Goal: Task Accomplishment & Management: Manage account settings

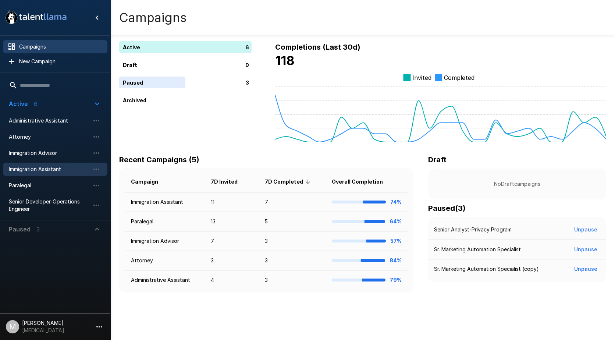
click at [51, 170] on span "Immigration Assistant" at bounding box center [49, 168] width 81 height 7
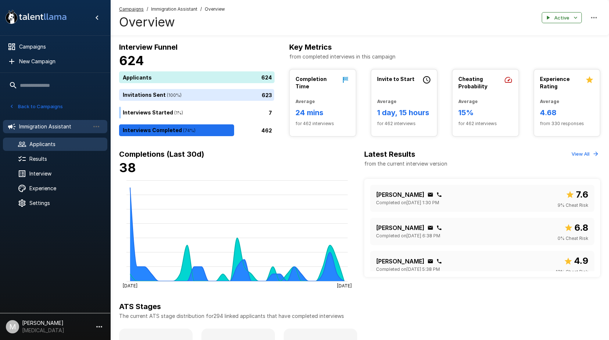
click at [49, 146] on span "Applicants" at bounding box center [65, 143] width 72 height 7
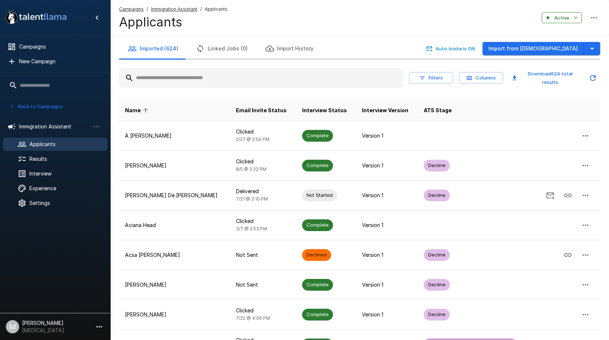
click at [170, 87] on div at bounding box center [261, 78] width 284 height 20
click at [180, 77] on input "text" at bounding box center [261, 77] width 284 height 13
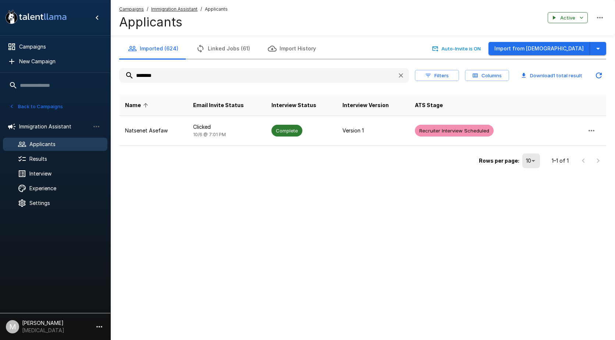
type input "********"
click at [189, 146] on td "Rows per page: 10 ** 1–1 of 1" at bounding box center [362, 158] width 487 height 25
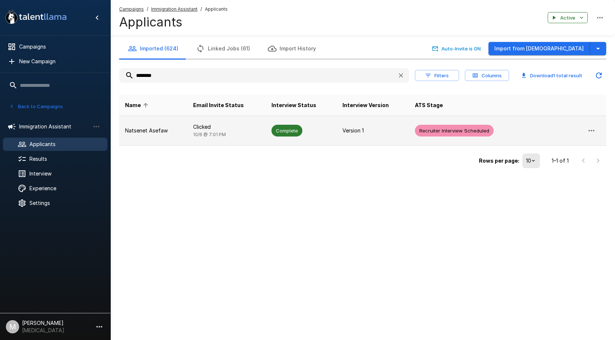
click at [194, 140] on td "Clicked 10/6 @ 7:01 PM" at bounding box center [226, 131] width 78 height 30
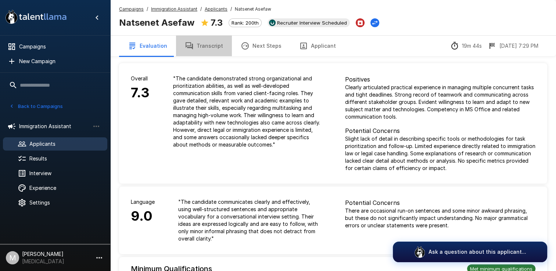
click at [206, 44] on button "Transcript" at bounding box center [204, 46] width 56 height 21
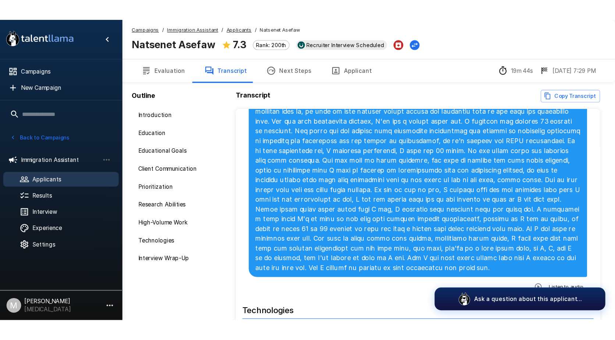
scroll to position [1035, 0]
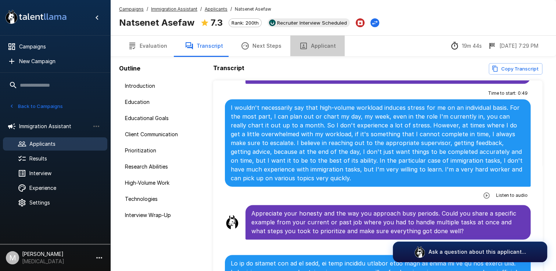
click at [326, 42] on button "Applicant" at bounding box center [317, 46] width 54 height 21
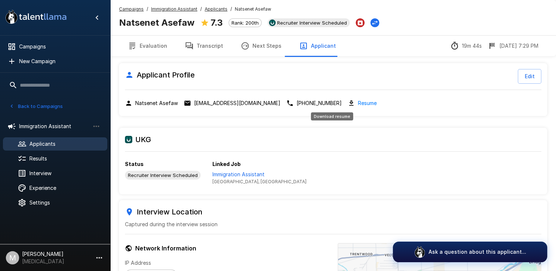
click at [358, 102] on link "Resume" at bounding box center [367, 103] width 19 height 8
click at [358, 103] on link "Resume" at bounding box center [367, 103] width 19 height 8
click at [225, 174] on p "Immigration Assistant" at bounding box center [259, 174] width 94 height 7
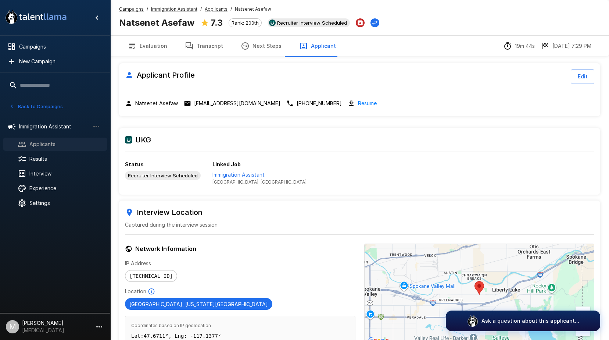
click at [44, 142] on span "Applicants" at bounding box center [65, 143] width 72 height 7
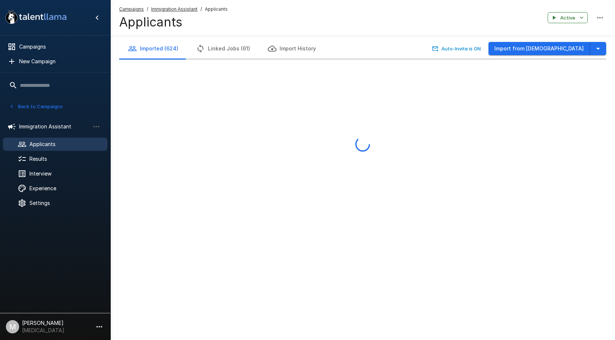
click at [134, 11] on u "Campaigns" at bounding box center [131, 9] width 25 height 6
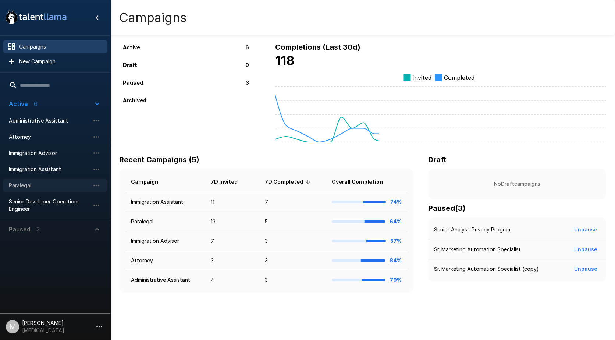
click at [33, 188] on span "Paralegal" at bounding box center [49, 185] width 81 height 7
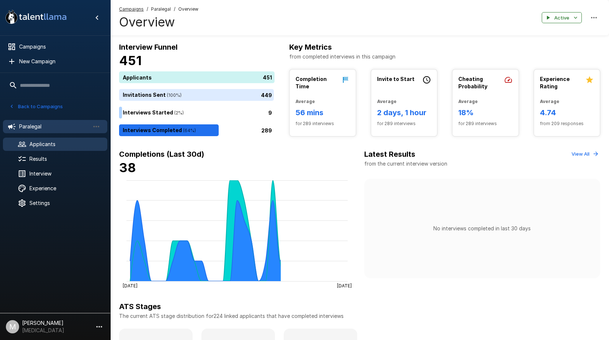
click at [56, 149] on div "Applicants" at bounding box center [55, 143] width 104 height 13
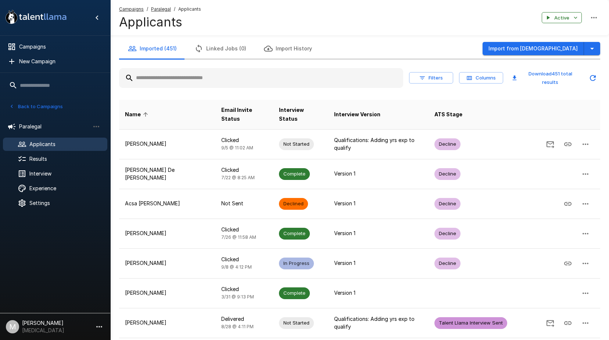
click at [186, 77] on input "text" at bounding box center [261, 77] width 284 height 13
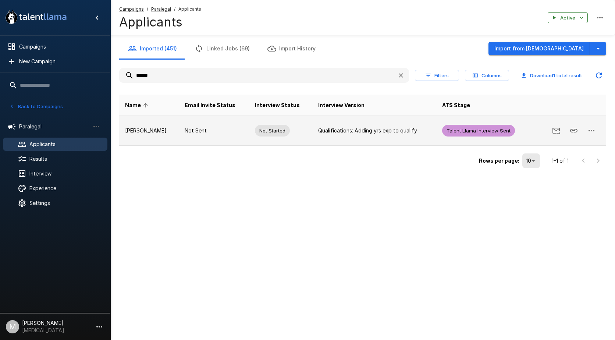
type input "******"
click at [588, 134] on icon "button" at bounding box center [591, 130] width 9 height 9
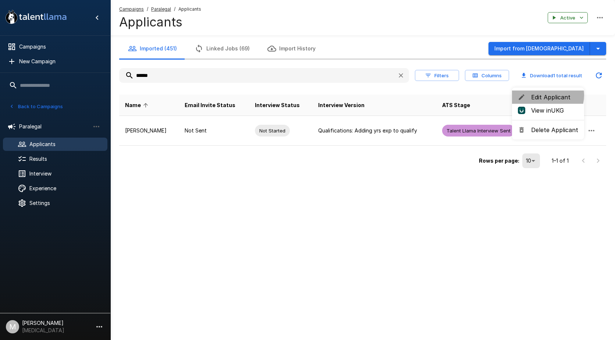
click at [544, 95] on span "Edit Applicant" at bounding box center [554, 97] width 47 height 9
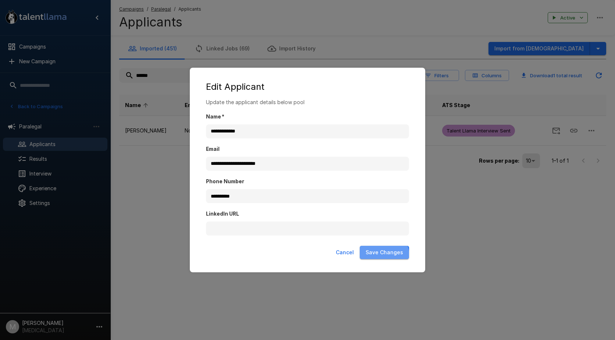
click at [384, 255] on button "Save Changes" at bounding box center [383, 253] width 49 height 14
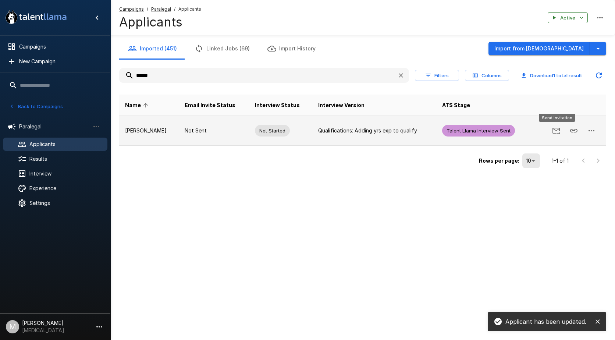
click at [556, 135] on icon "Send Invitation" at bounding box center [555, 130] width 9 height 9
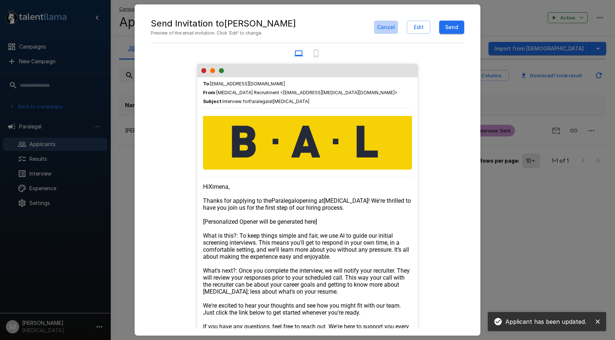
click at [381, 26] on button "Cancel" at bounding box center [386, 28] width 24 height 14
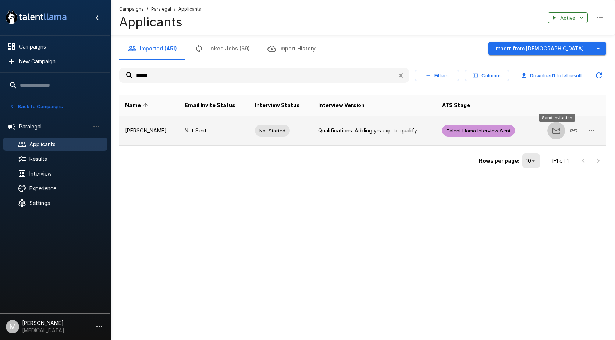
click at [557, 135] on button "Send Invitation" at bounding box center [556, 131] width 18 height 18
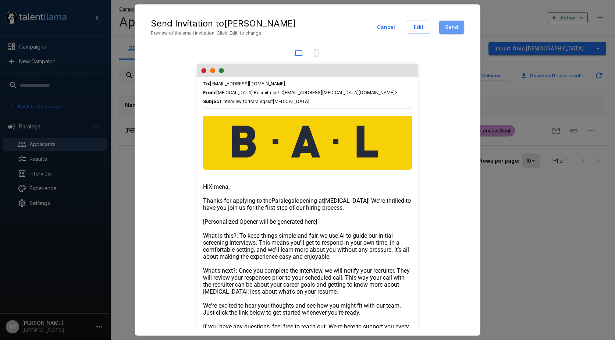
click at [453, 31] on button "Send" at bounding box center [451, 28] width 25 height 14
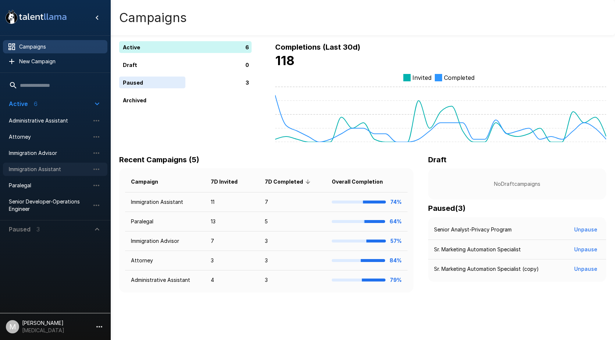
click at [44, 172] on span "Immigration Assistant" at bounding box center [49, 168] width 81 height 7
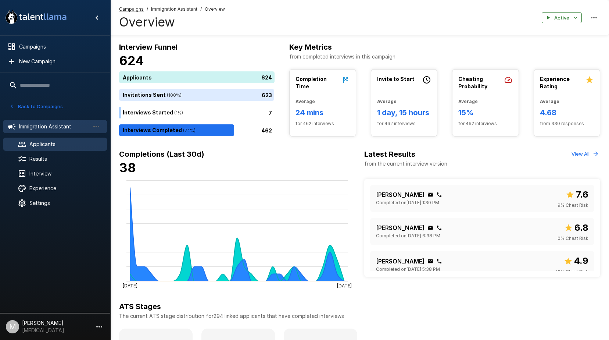
click at [57, 144] on span "Applicants" at bounding box center [65, 143] width 72 height 7
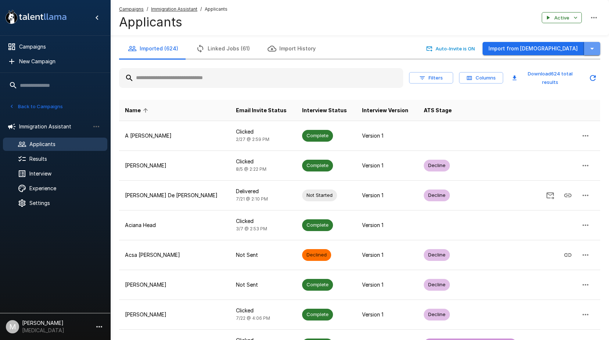
click at [593, 50] on icon "button" at bounding box center [592, 48] width 9 height 9
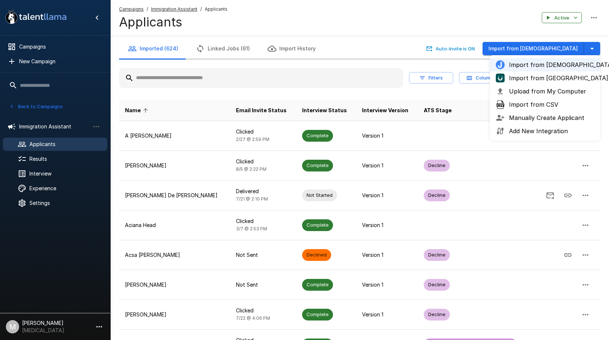
click at [540, 81] on span "Import from UKG" at bounding box center [551, 78] width 85 height 9
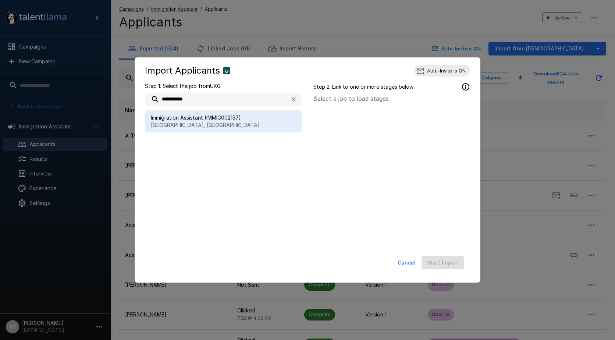
type input "**********"
click at [191, 119] on span "Immigration Assistant (IMMIG002157)" at bounding box center [223, 117] width 145 height 7
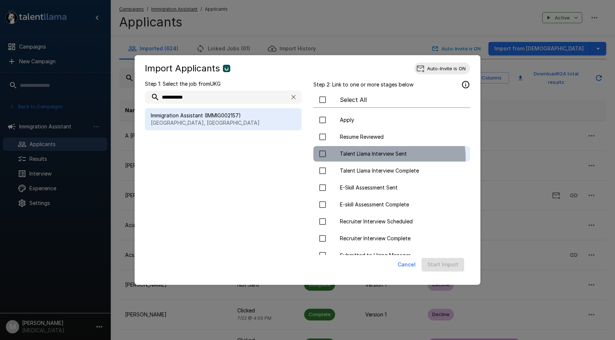
click at [386, 157] on span "Talent Llama Interview Sent" at bounding box center [402, 153] width 124 height 7
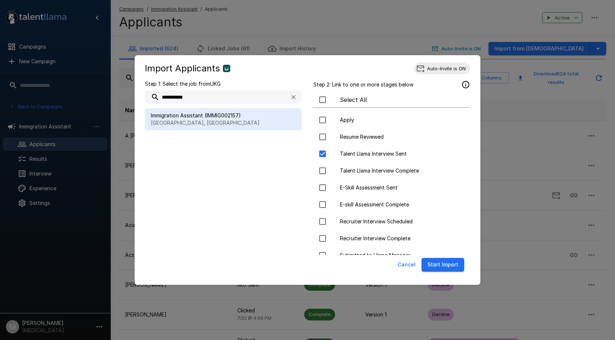
click at [443, 265] on button "Start Import" at bounding box center [442, 265] width 43 height 14
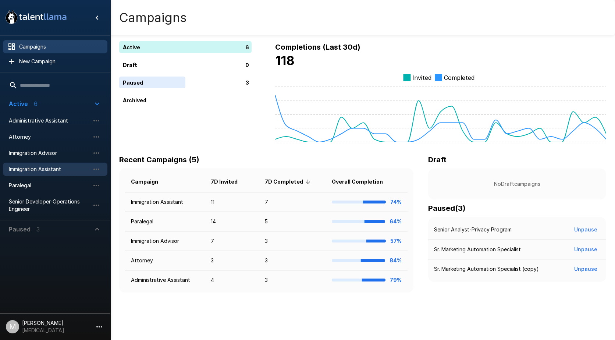
click at [46, 167] on span "Immigration Assistant" at bounding box center [49, 168] width 81 height 7
click at [42, 186] on span "Paralegal" at bounding box center [49, 185] width 81 height 7
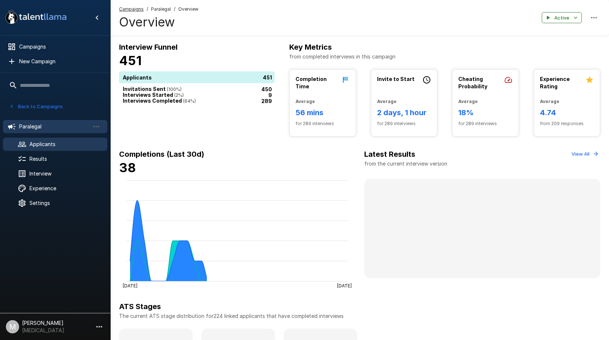
click at [71, 145] on span "Applicants" at bounding box center [65, 143] width 72 height 7
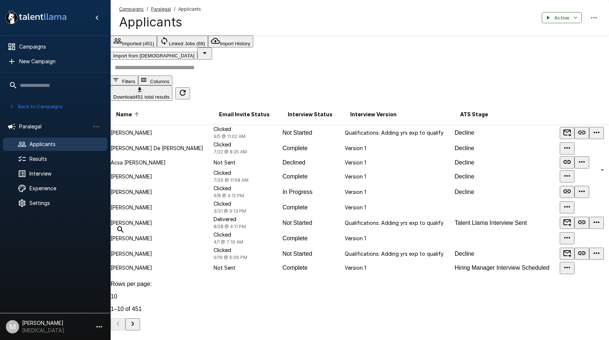
click at [203, 75] on input "text" at bounding box center [364, 68] width 508 height 16
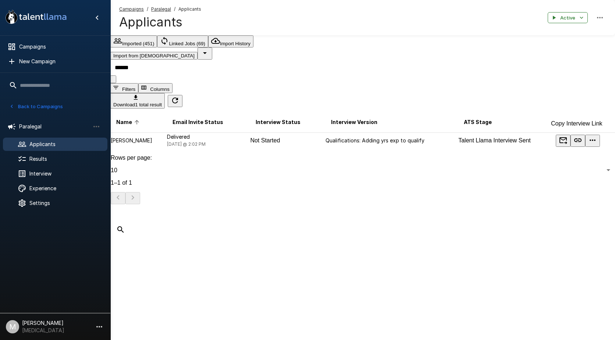
type input "******"
click at [573, 136] on icon "Copy Interview Link" at bounding box center [577, 140] width 9 height 9
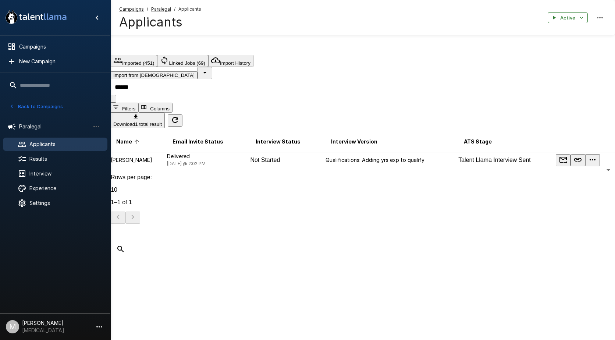
click at [135, 8] on u "Campaigns" at bounding box center [131, 9] width 25 height 6
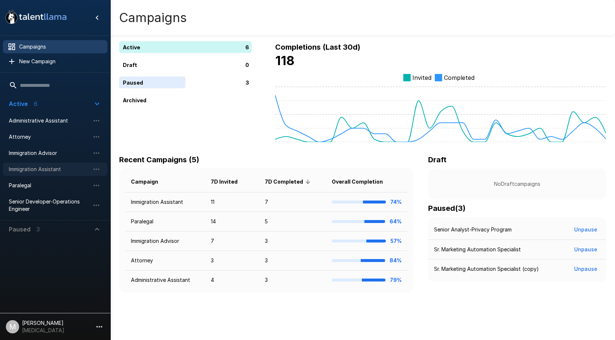
click at [43, 176] on div "Immigration Assistant" at bounding box center [55, 168] width 104 height 13
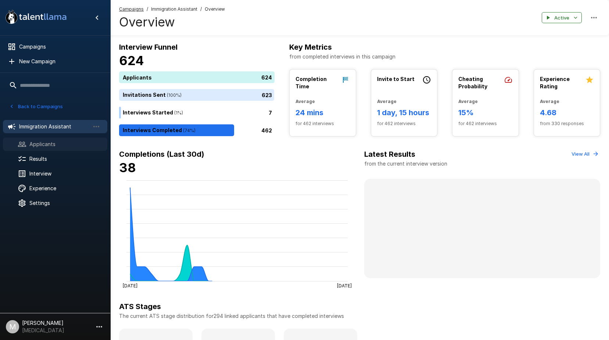
click at [36, 146] on span "Applicants" at bounding box center [65, 143] width 72 height 7
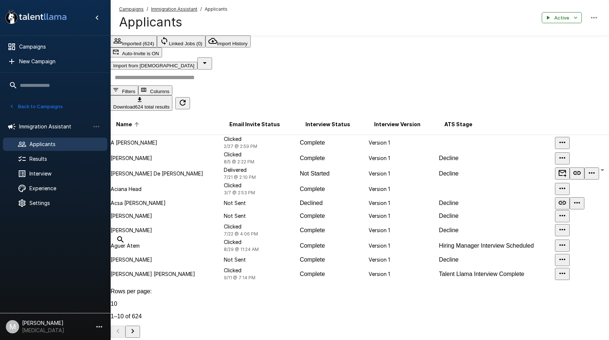
click at [183, 72] on input "text" at bounding box center [364, 77] width 508 height 16
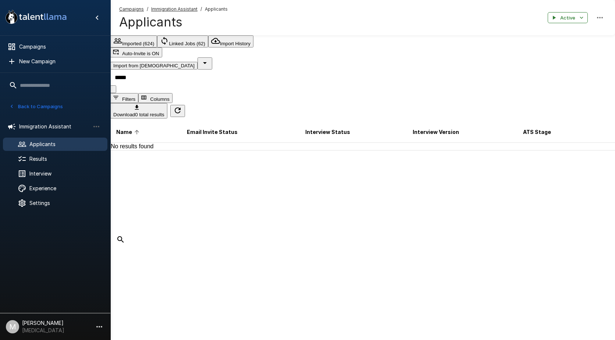
type input "*****"
click at [132, 12] on span "Campaigns" at bounding box center [131, 9] width 25 height 7
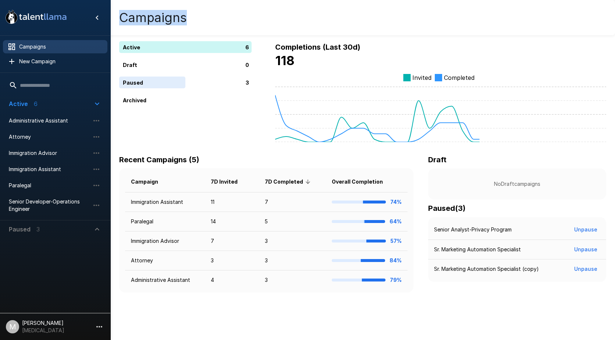
click at [132, 11] on h4 "Campaigns" at bounding box center [153, 17] width 68 height 15
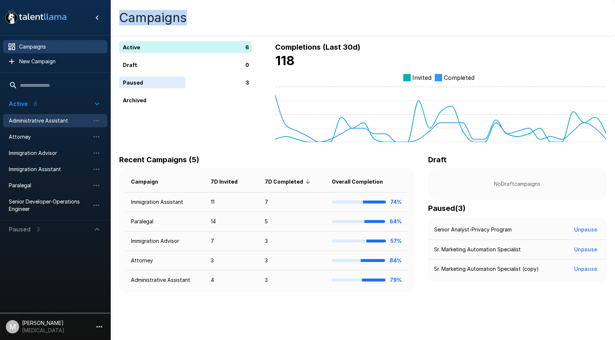
click at [26, 115] on div "Administrative Assistant" at bounding box center [55, 120] width 104 height 13
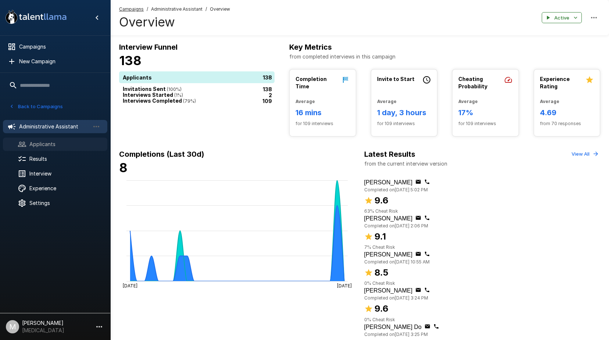
click at [38, 142] on span "Applicants" at bounding box center [65, 143] width 72 height 7
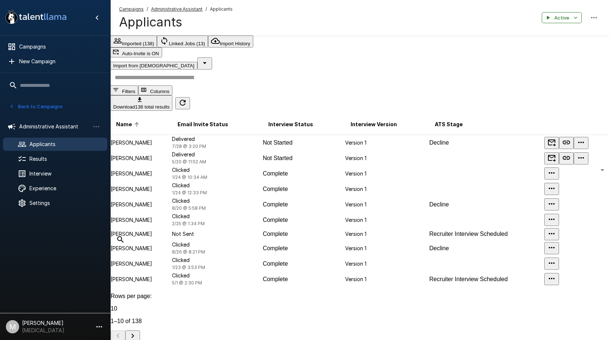
click at [211, 77] on input "text" at bounding box center [364, 77] width 508 height 16
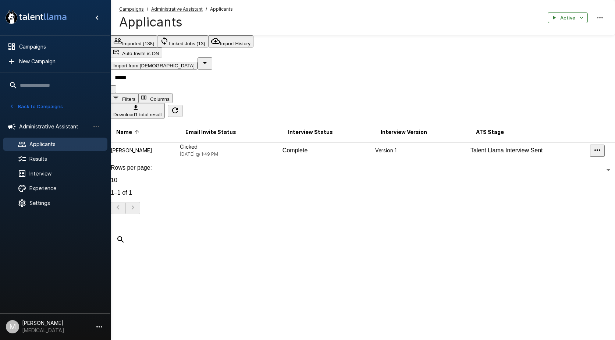
type input "*****"
click at [233, 143] on p "Clicked" at bounding box center [230, 146] width 101 height 7
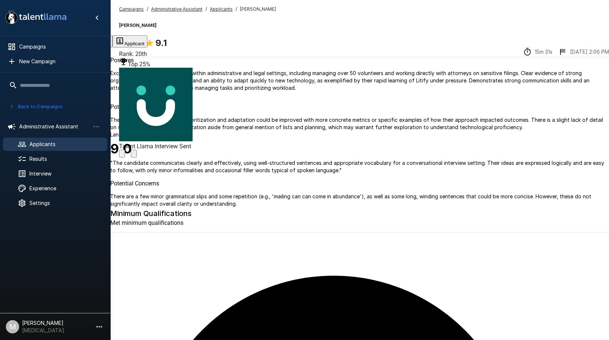
click at [74, 40] on button "Transcript" at bounding box center [55, 41] width 36 height 12
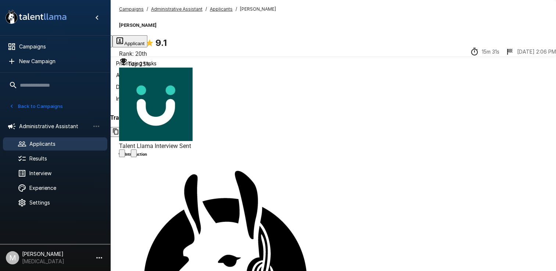
click at [483, 8] on div "Campaigns / Administrative Assistant / Applicants / Kiara Barrientos Kiara Barr…" at bounding box center [333, 17] width 446 height 35
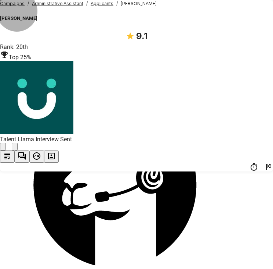
click at [55, 153] on icon "button" at bounding box center [51, 156] width 7 height 7
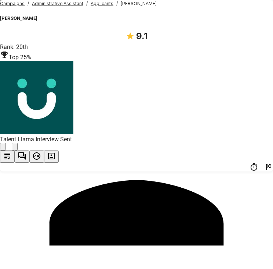
scroll to position [62, 0]
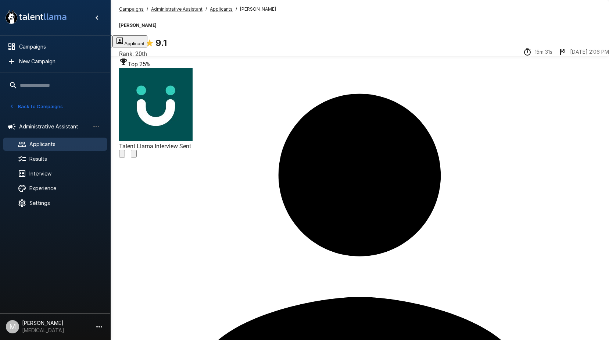
scroll to position [0, 0]
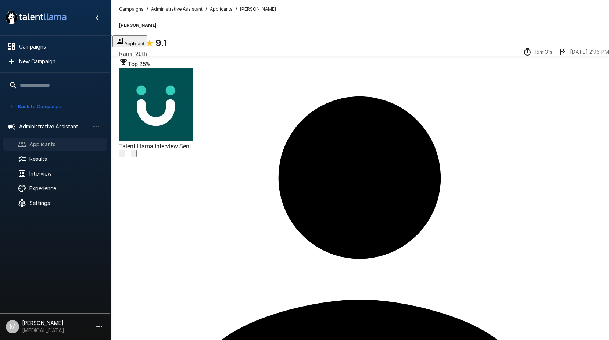
click at [32, 142] on span "Applicants" at bounding box center [65, 143] width 72 height 7
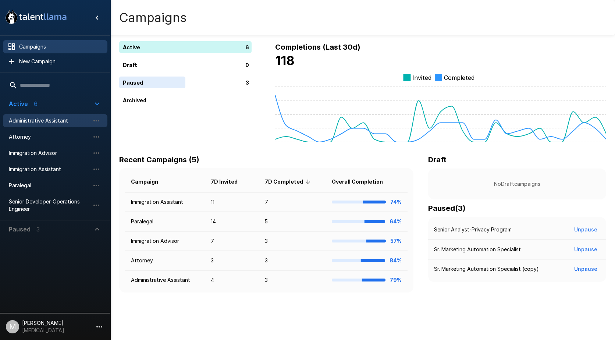
click at [44, 118] on span "Administrative Assistant" at bounding box center [49, 120] width 81 height 7
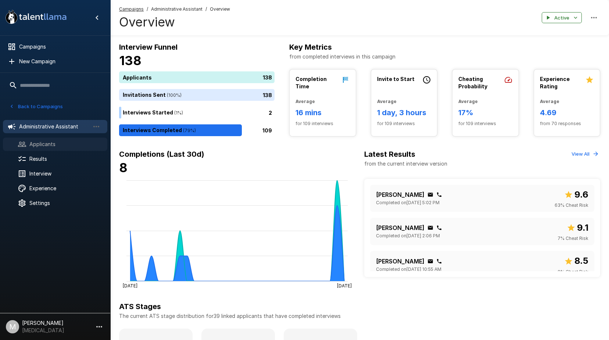
click at [85, 149] on div "Applicants" at bounding box center [55, 143] width 104 height 13
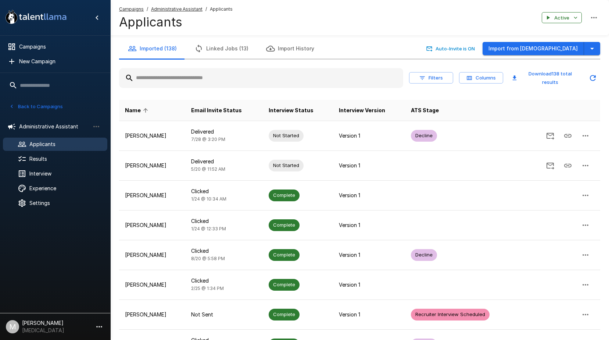
click at [193, 77] on input "text" at bounding box center [261, 77] width 284 height 13
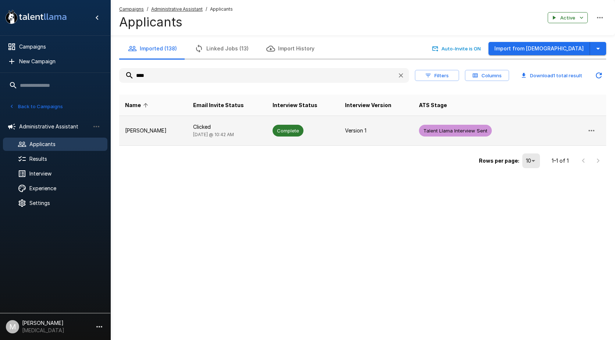
type input "****"
click at [187, 122] on td "Serena Miller-muro" at bounding box center [153, 131] width 68 height 30
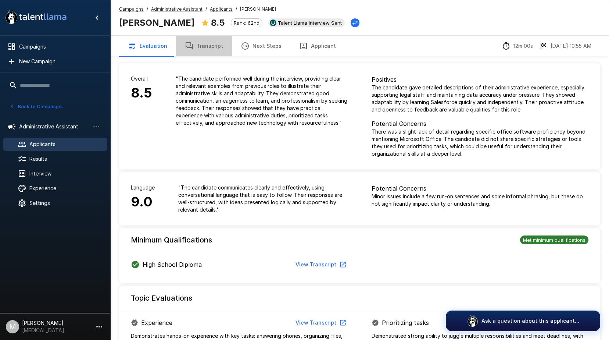
click at [203, 43] on button "Transcript" at bounding box center [204, 46] width 56 height 21
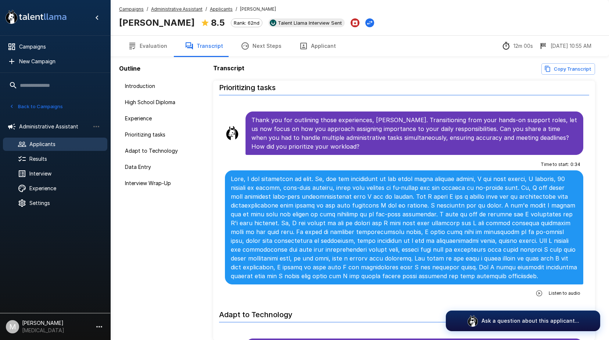
scroll to position [662, 0]
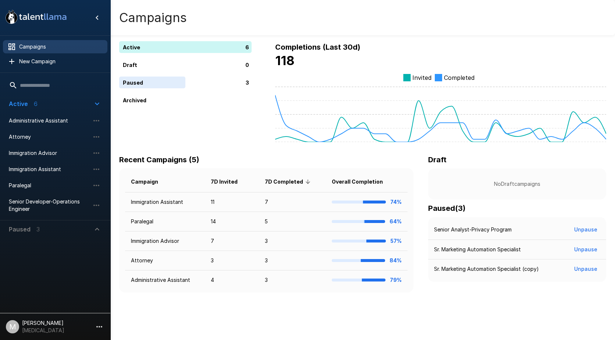
click at [38, 176] on li "Immigration Assistant" at bounding box center [55, 169] width 104 height 16
click at [40, 165] on div "Immigration Assistant" at bounding box center [55, 168] width 104 height 13
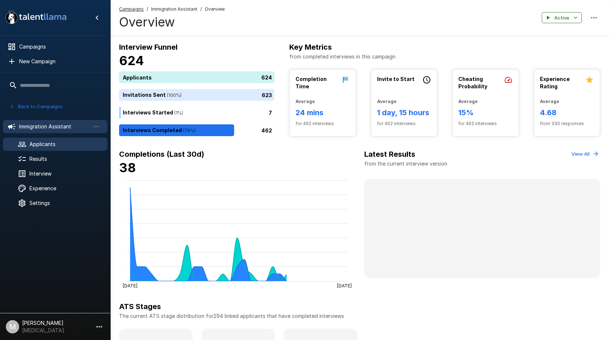
click at [63, 144] on span "Applicants" at bounding box center [65, 143] width 72 height 7
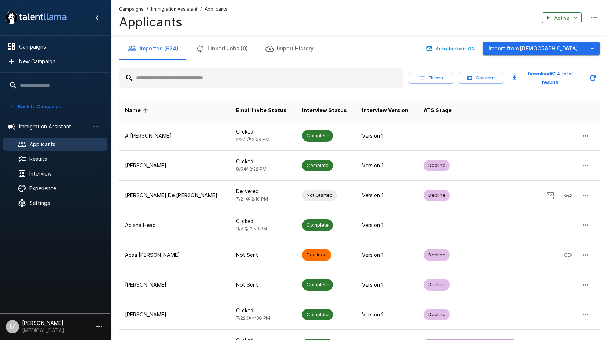
click at [170, 82] on input "text" at bounding box center [261, 77] width 284 height 13
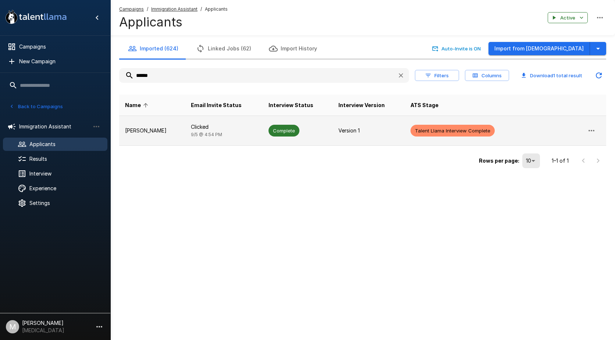
type input "******"
click at [159, 133] on p "[PERSON_NAME]" at bounding box center [152, 130] width 54 height 7
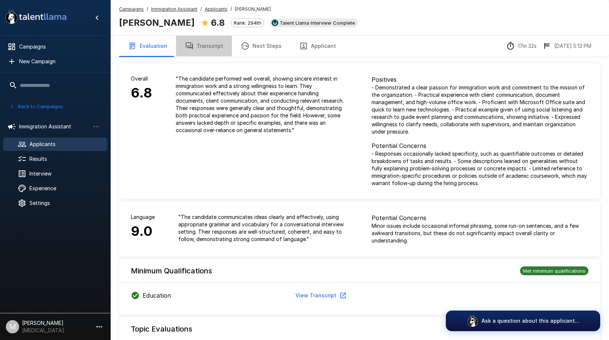
click at [195, 37] on button "Transcript" at bounding box center [204, 46] width 56 height 21
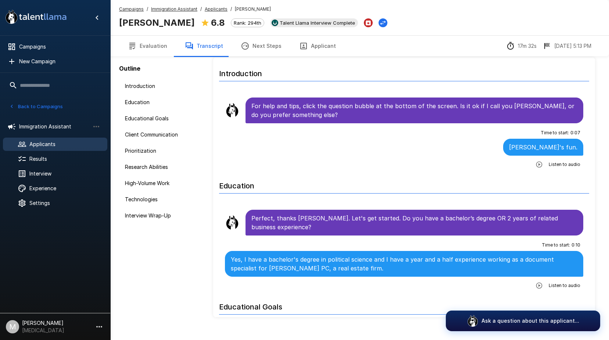
scroll to position [36, 0]
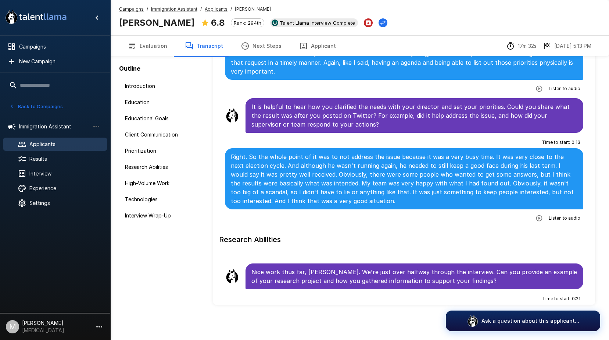
scroll to position [1250, 0]
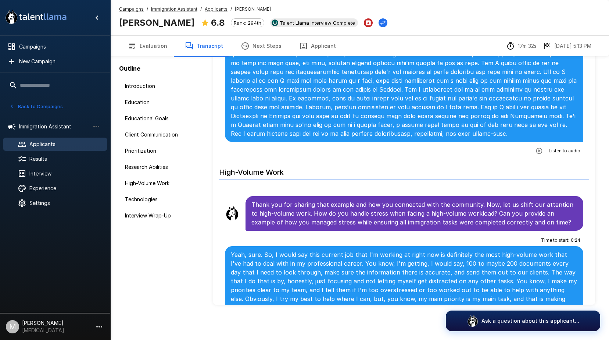
drag, startPoint x: 487, startPoint y: 200, endPoint x: 199, endPoint y: 268, distance: 296.1
click at [179, 279] on div "Outline Introduction Education Educational Goals Client Communication Prioritiz…" at bounding box center [158, 202] width 97 height 404
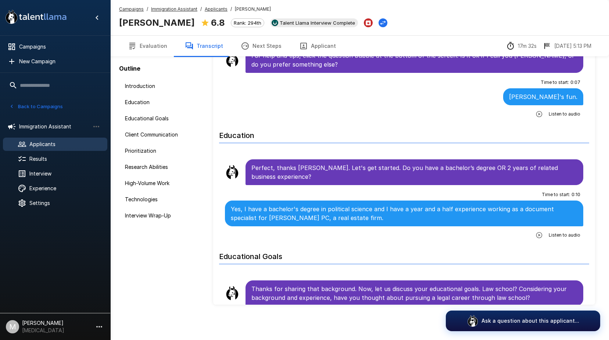
scroll to position [147, 0]
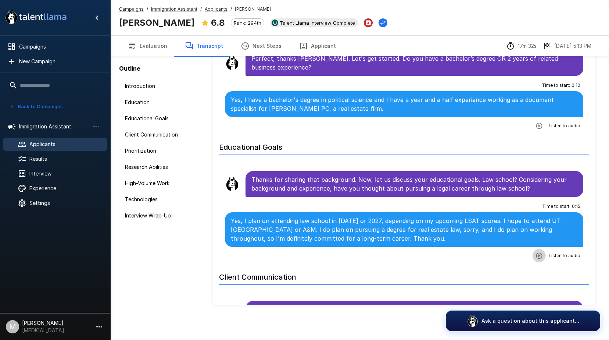
click at [536, 254] on icon "button" at bounding box center [539, 255] width 7 height 7
click at [505, 256] on icon "button" at bounding box center [508, 256] width 7 height 7
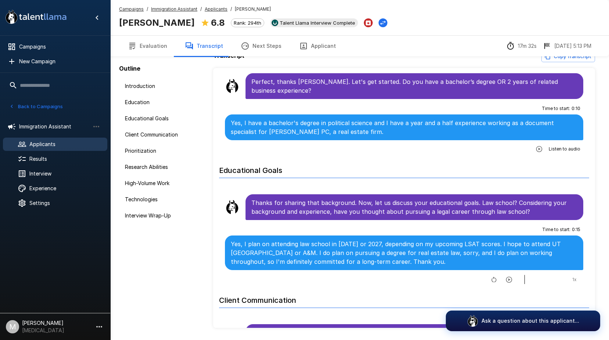
scroll to position [0, 0]
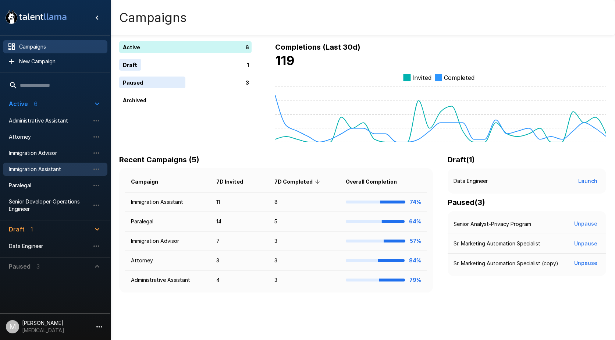
click at [60, 168] on span "Immigration Assistant" at bounding box center [49, 168] width 81 height 7
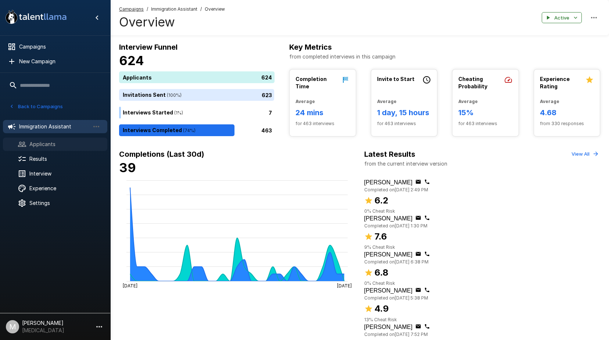
click at [35, 144] on span "Applicants" at bounding box center [65, 143] width 72 height 7
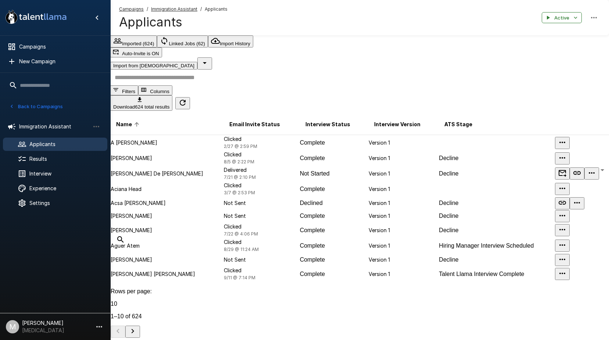
click at [179, 74] on input "text" at bounding box center [364, 77] width 508 height 16
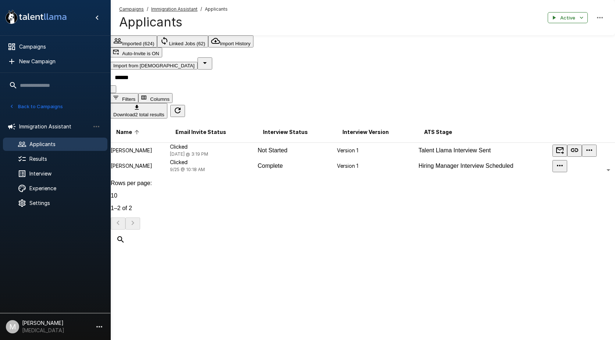
drag, startPoint x: 178, startPoint y: 78, endPoint x: 0, endPoint y: 47, distance: 180.6
click at [0, 56] on html ".st0{fill:#FFFFFF;} .st1{fill:#76a4ed;} Campaigns New Campaign Active 6 Adminis…" at bounding box center [307, 170] width 615 height 340
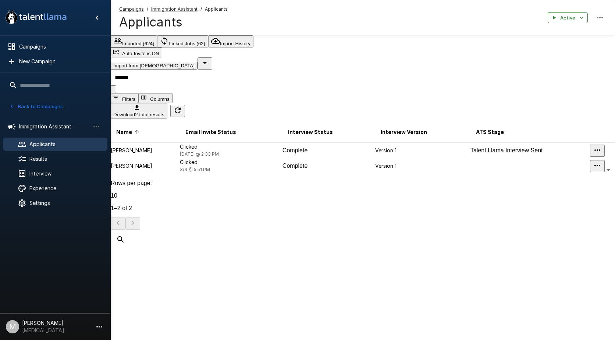
type input "******"
click at [174, 147] on p "Camryn Ramsey" at bounding box center [145, 150] width 68 height 7
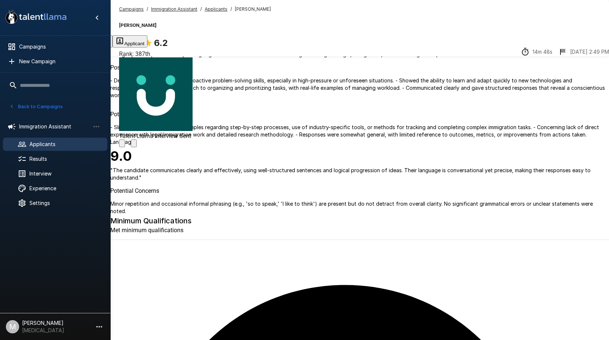
click at [74, 42] on button "Transcript" at bounding box center [55, 41] width 36 height 12
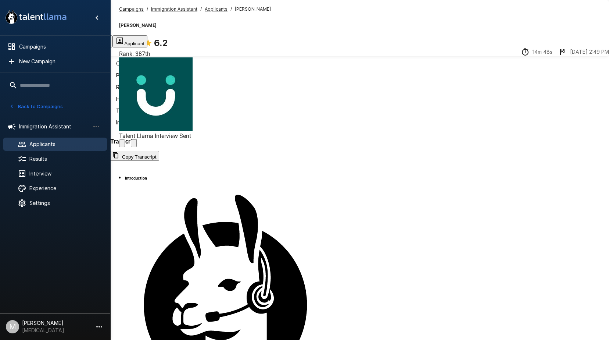
click at [42, 137] on ul "Immigration Assistant Applicants Results Interview Experience Settings" at bounding box center [55, 164] width 110 height 100
click at [41, 143] on span "Applicants" at bounding box center [65, 143] width 72 height 7
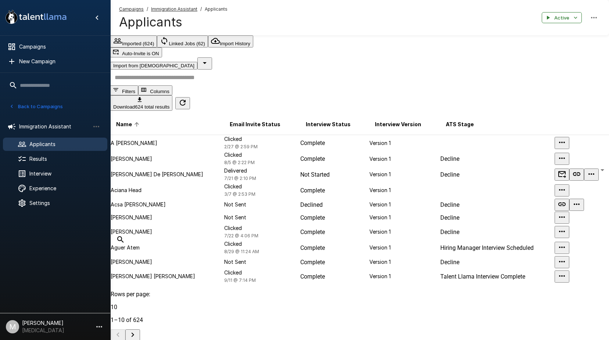
click at [291, 76] on input "text" at bounding box center [364, 77] width 508 height 16
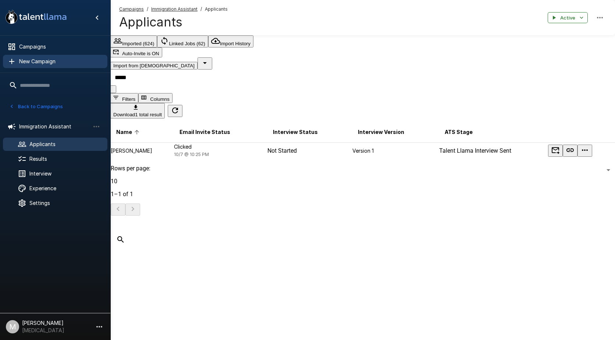
drag, startPoint x: 289, startPoint y: 79, endPoint x: 36, endPoint y: 60, distance: 253.3
click at [110, 60] on div ".st0{fill:#FFFFFF;} .st1{fill:#76a4ed;} Campaigns New Campaign Active 6 Adminis…" at bounding box center [362, 122] width 504 height 245
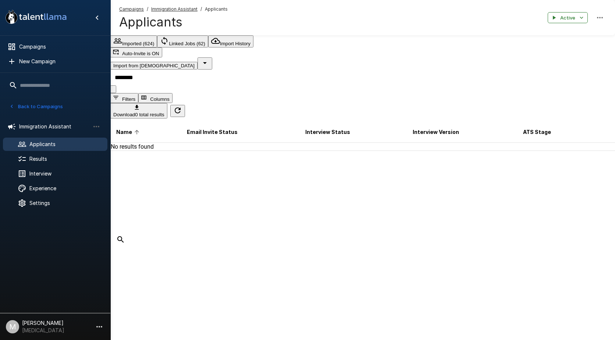
drag, startPoint x: 195, startPoint y: 80, endPoint x: 48, endPoint y: 81, distance: 147.0
click at [110, 81] on div ".st0{fill:#FFFFFF;} .st1{fill:#76a4ed;} Campaigns New Campaign Active 6 Adminis…" at bounding box center [362, 90] width 504 height 180
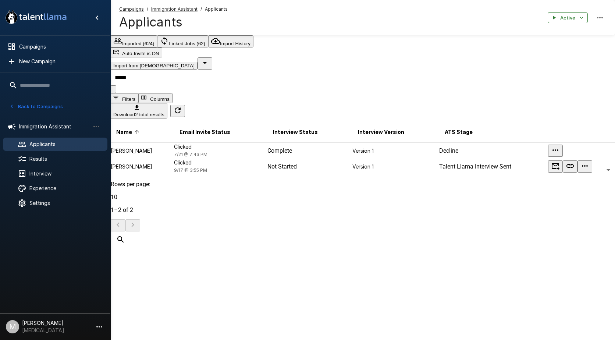
type input "*****"
click at [197, 62] on button "Import from [DEMOGRAPHIC_DATA]" at bounding box center [153, 66] width 87 height 8
drag, startPoint x: 408, startPoint y: 258, endPoint x: 419, endPoint y: 250, distance: 14.1
click at [209, 58] on icon "button" at bounding box center [204, 62] width 9 height 9
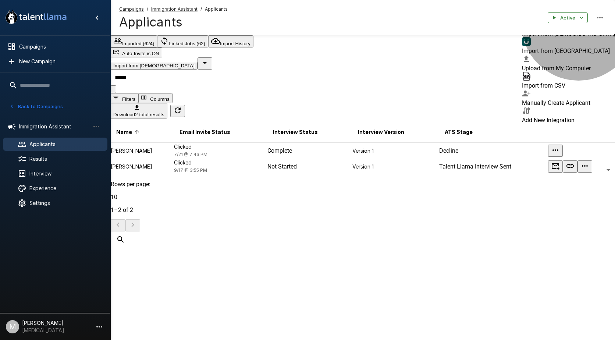
click at [552, 72] on span "Upload from My Computer" at bounding box center [556, 68] width 69 height 7
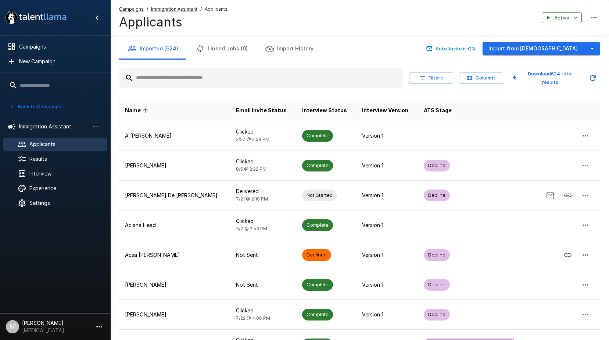
click at [205, 71] on div at bounding box center [261, 78] width 284 height 20
click at [198, 83] on input "text" at bounding box center [261, 77] width 284 height 13
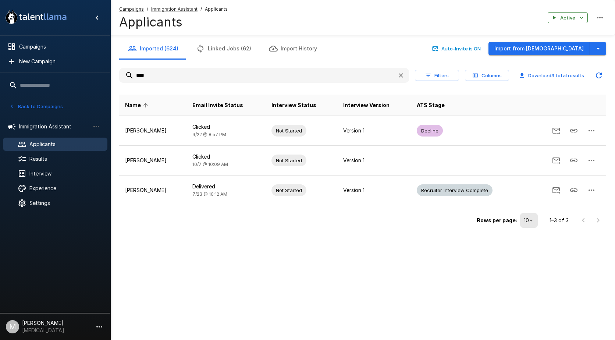
drag, startPoint x: 196, startPoint y: 74, endPoint x: -1, endPoint y: 70, distance: 197.4
click at [0, 70] on html ".st0{fill:#FFFFFF;} .st1{fill:#76a4ed;} Campaigns New Campaign Active 6 Adminis…" at bounding box center [307, 170] width 615 height 340
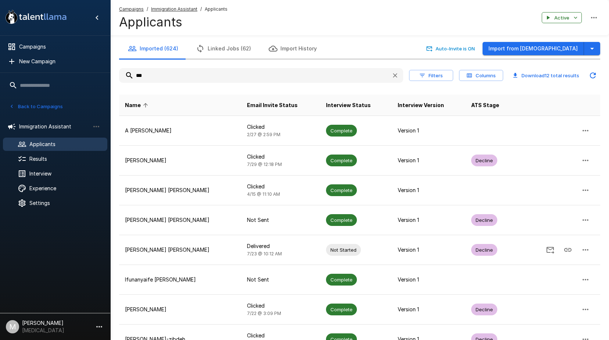
click at [285, 78] on input "***" at bounding box center [252, 75] width 266 height 13
drag, startPoint x: 285, startPoint y: 78, endPoint x: 82, endPoint y: 59, distance: 203.8
click at [110, 59] on div ".st0{fill:#FFFFFF;} .st1{fill:#76a4ed;} Campaigns New Campaign Active 6 Adminis…" at bounding box center [359, 234] width 499 height 468
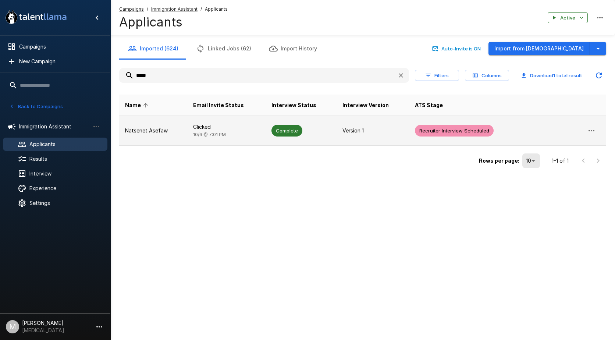
type input "*****"
click at [162, 122] on td "Natsenet Asefaw" at bounding box center [153, 131] width 68 height 30
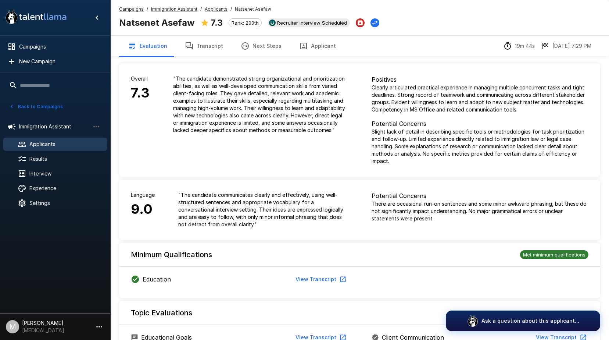
click at [203, 50] on button "Transcript" at bounding box center [204, 46] width 56 height 21
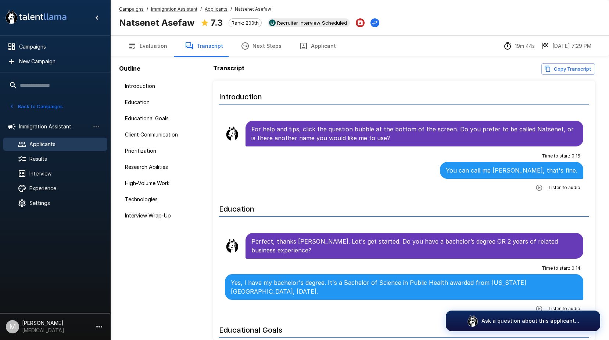
click at [302, 58] on div "Outline Introduction Education Educational Goals Client Communication Prioritiz…" at bounding box center [359, 201] width 481 height 289
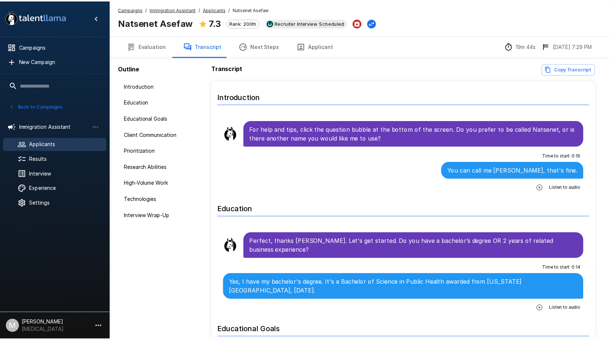
scroll to position [36, 0]
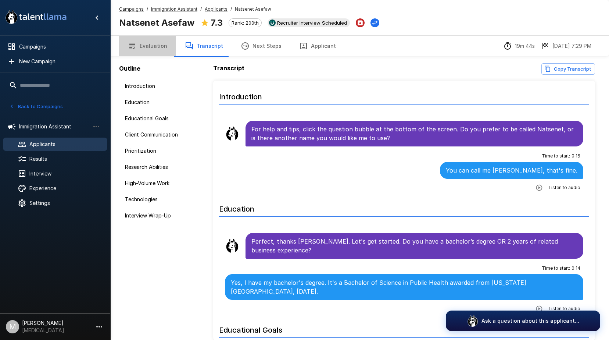
click at [153, 46] on button "Evaluation" at bounding box center [147, 46] width 57 height 21
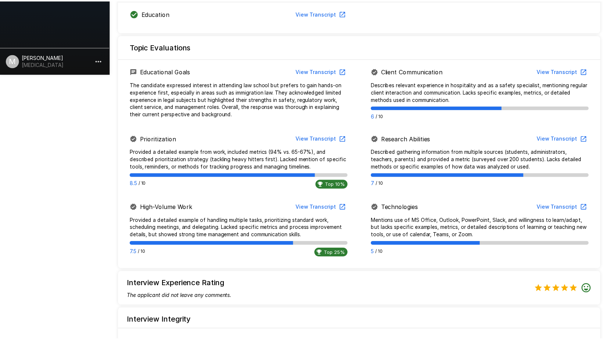
scroll to position [430, 0]
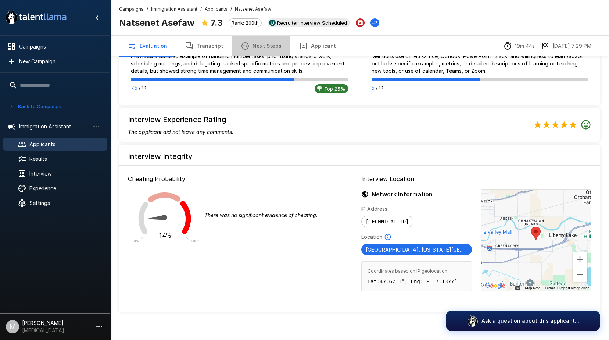
click at [275, 47] on button "Next Steps" at bounding box center [261, 46] width 58 height 21
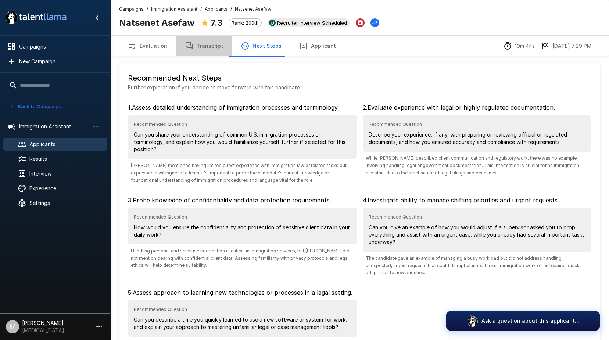
click at [207, 45] on button "Transcript" at bounding box center [204, 46] width 56 height 21
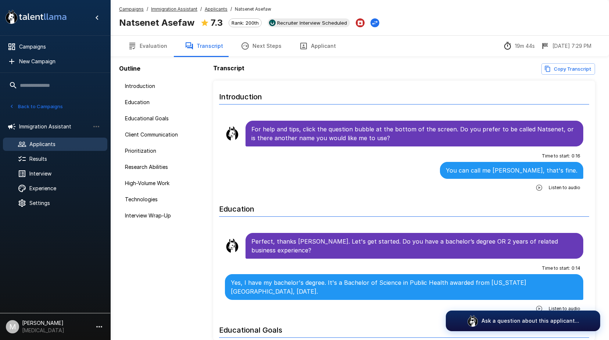
drag, startPoint x: 567, startPoint y: 68, endPoint x: 563, endPoint y: 68, distance: 4.1
click at [566, 68] on button "Copy Transcript" at bounding box center [568, 68] width 54 height 11
